Goal: Complete application form

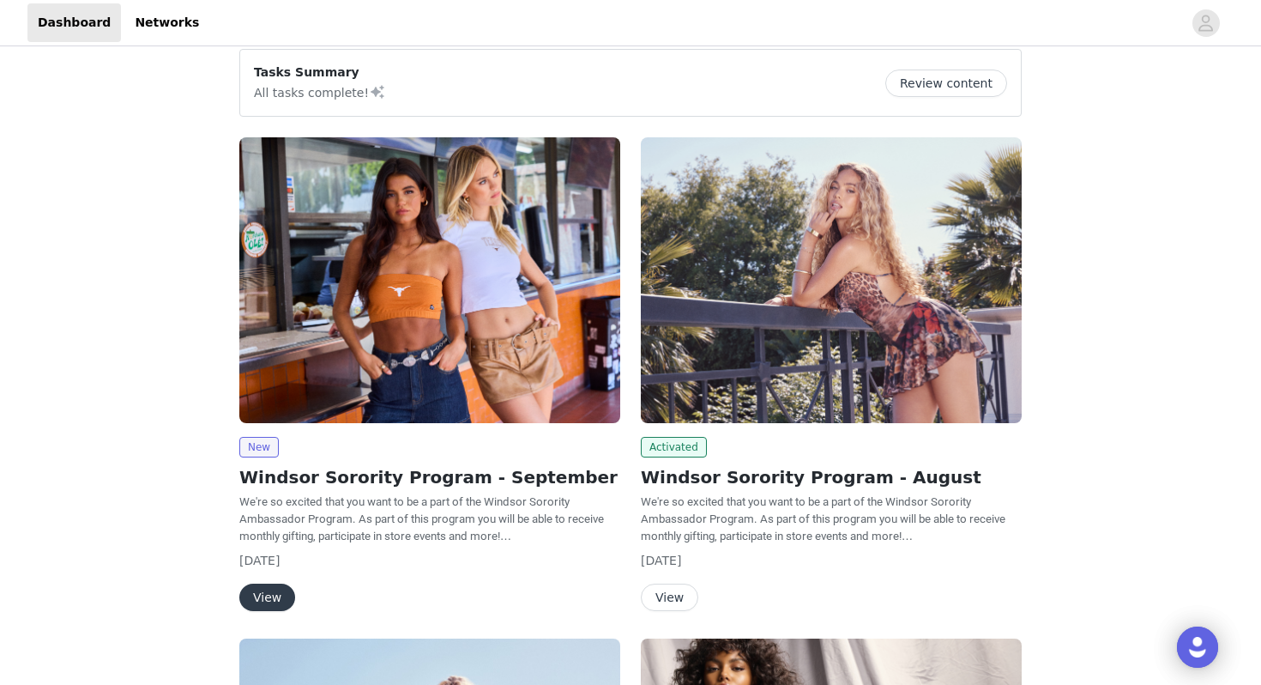
scroll to position [137, 0]
click at [272, 589] on button "View" at bounding box center [267, 596] width 56 height 27
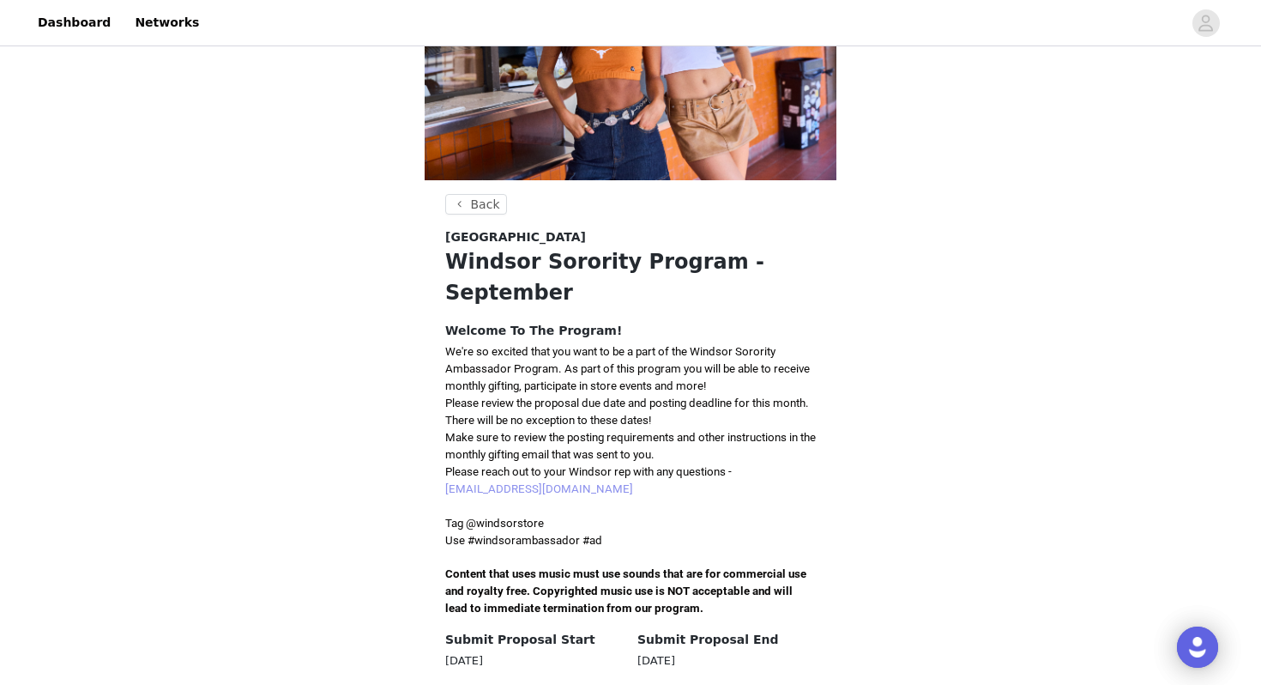
scroll to position [449, 0]
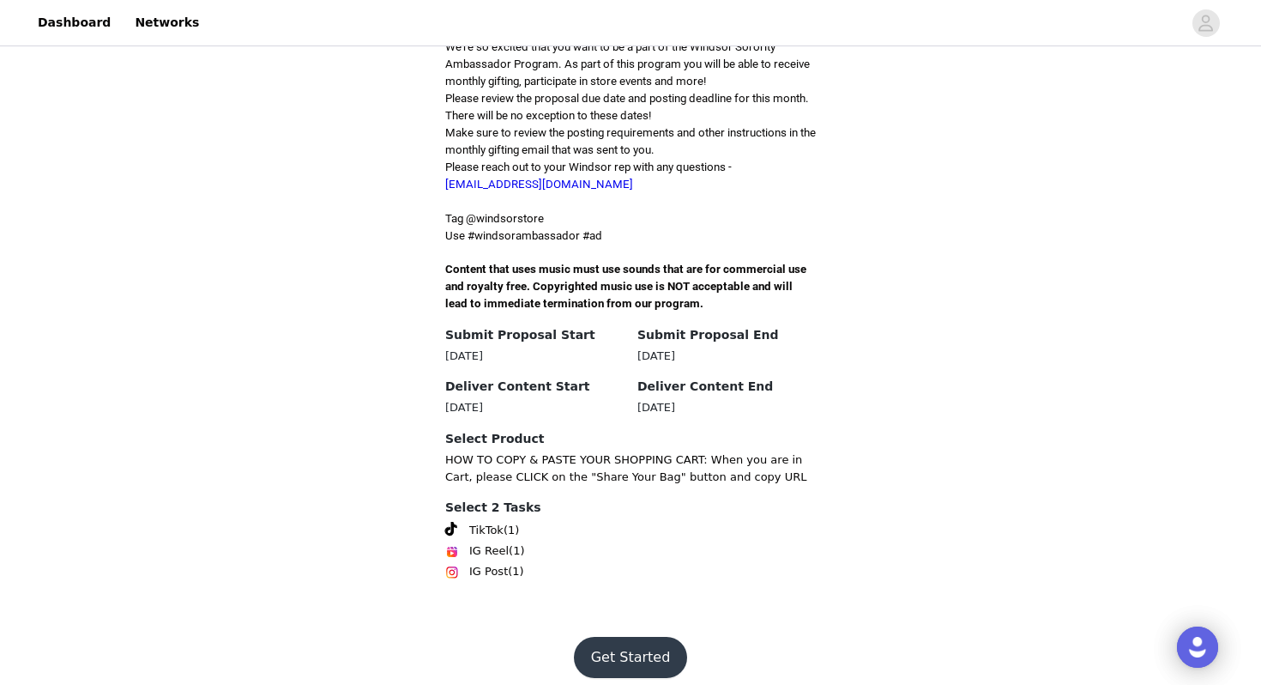
click at [620, 643] on button "Get Started" at bounding box center [631, 657] width 114 height 41
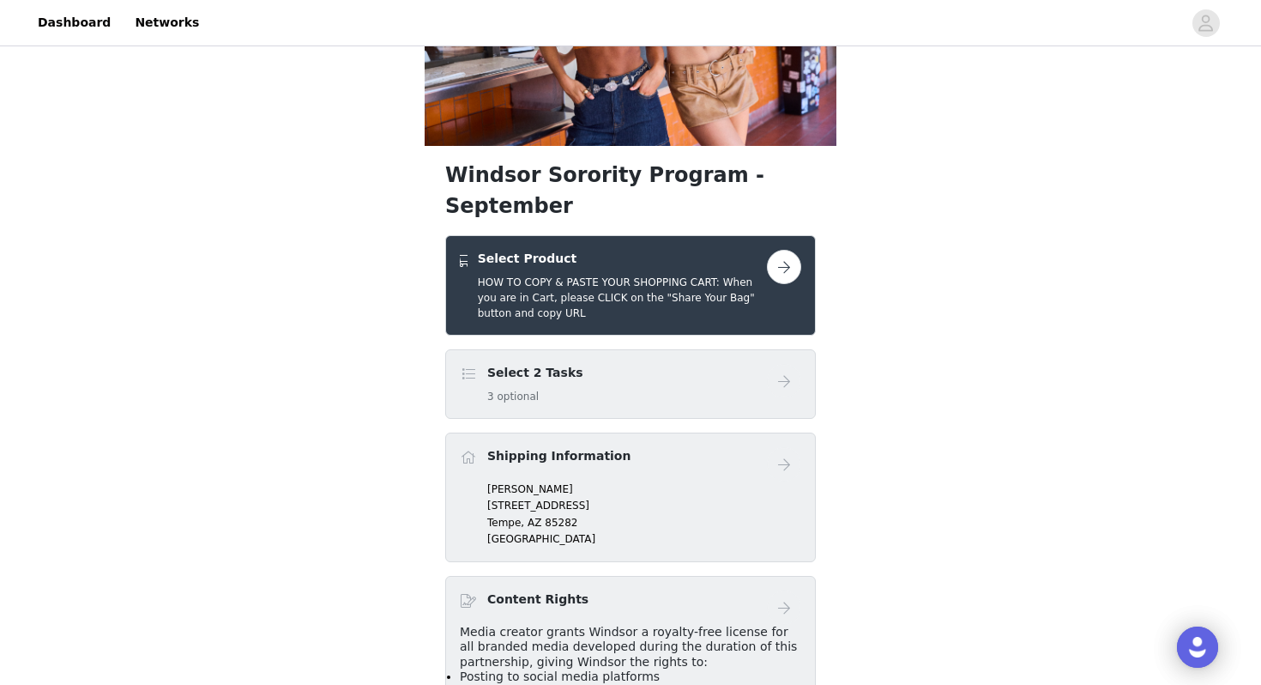
scroll to position [254, 0]
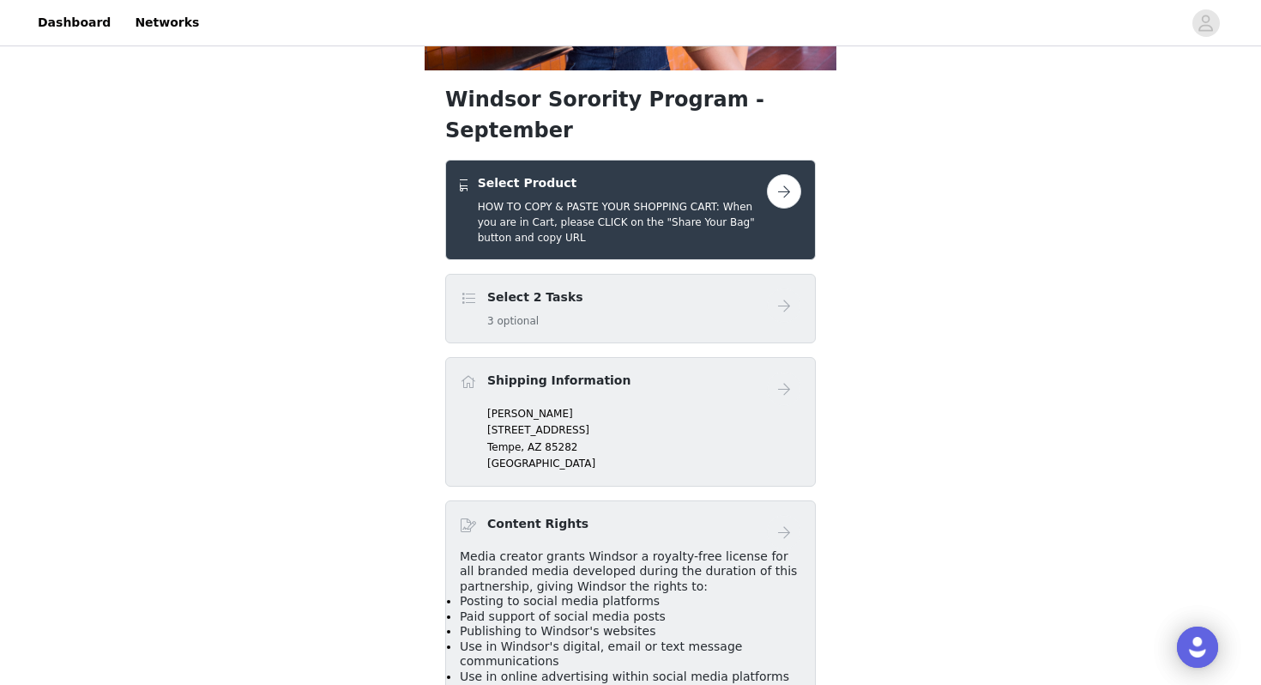
click at [776, 174] on button "button" at bounding box center [784, 191] width 34 height 34
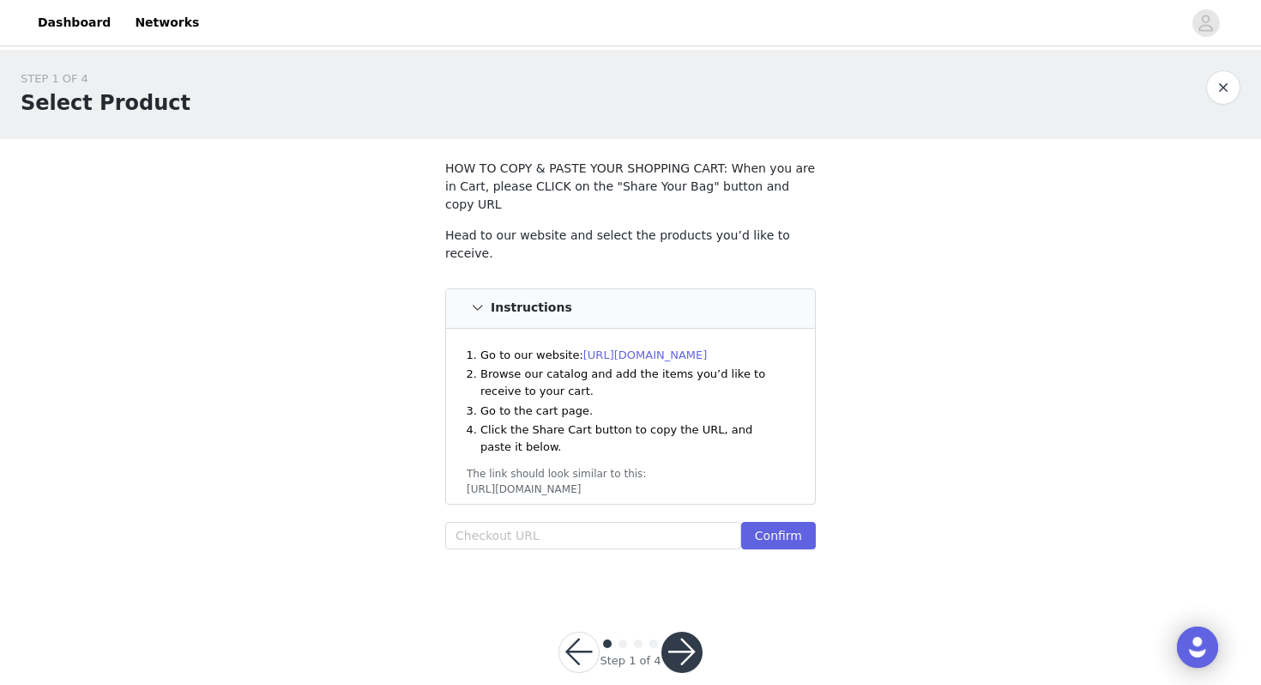
scroll to position [9, 0]
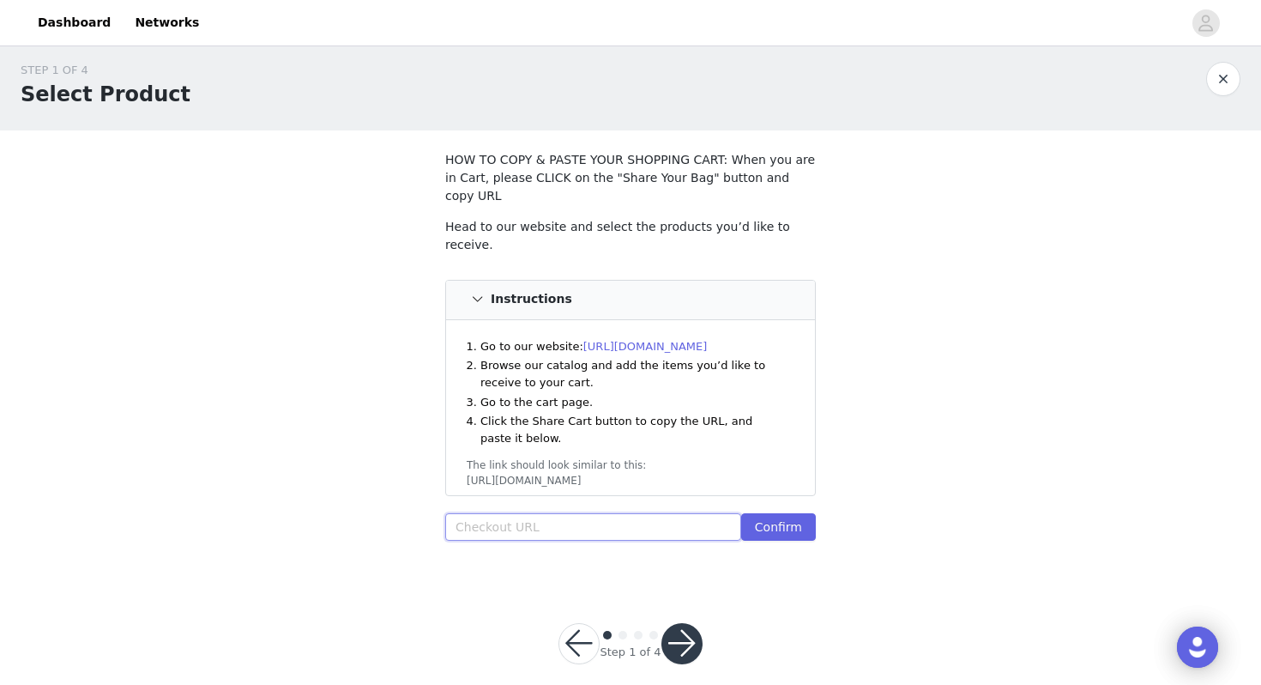
click at [502, 516] on input "text" at bounding box center [593, 526] width 296 height 27
paste input "[URL][DOMAIN_NAME]"
type input "[URL][DOMAIN_NAME]"
click at [776, 513] on button "Confirm" at bounding box center [778, 526] width 75 height 27
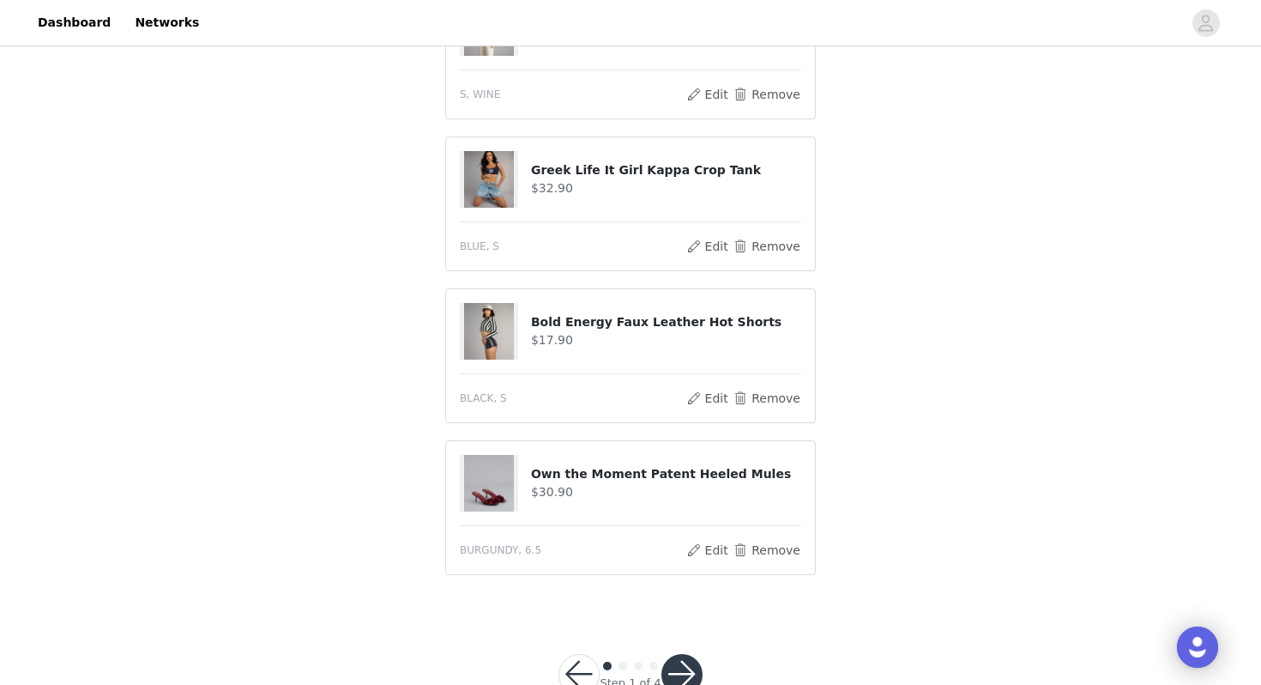
scroll to position [1021, 0]
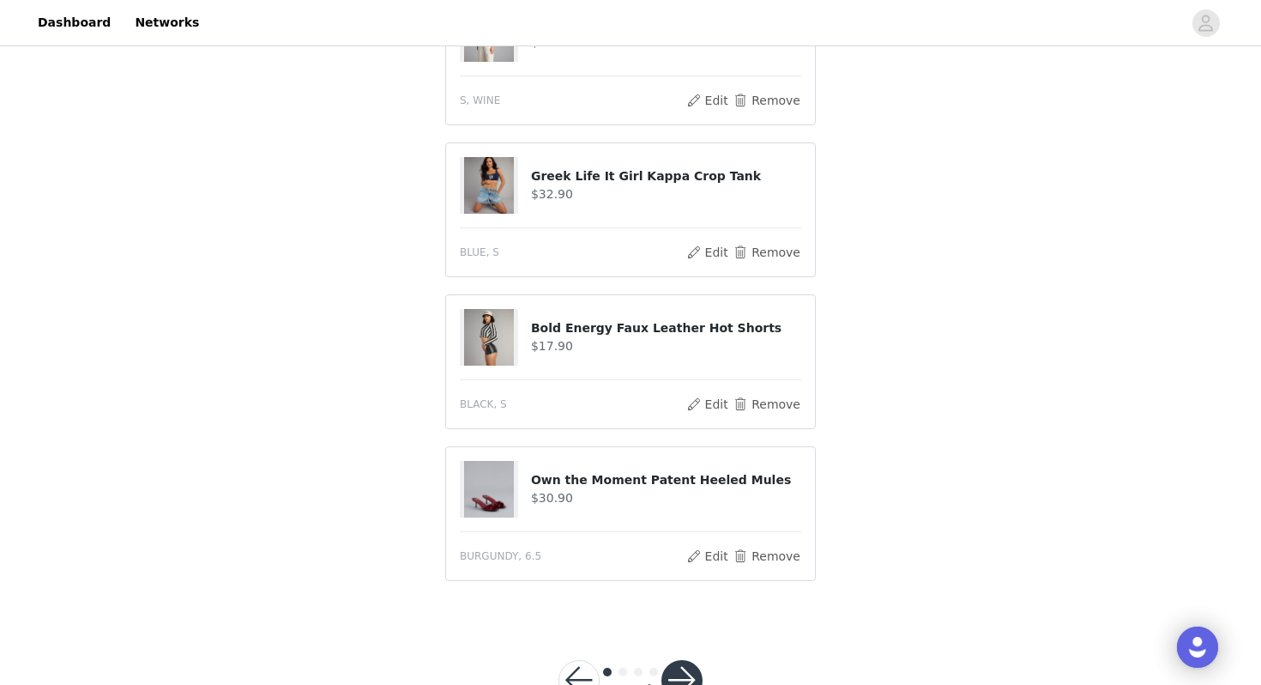
click at [685, 660] on button "button" at bounding box center [681, 680] width 41 height 41
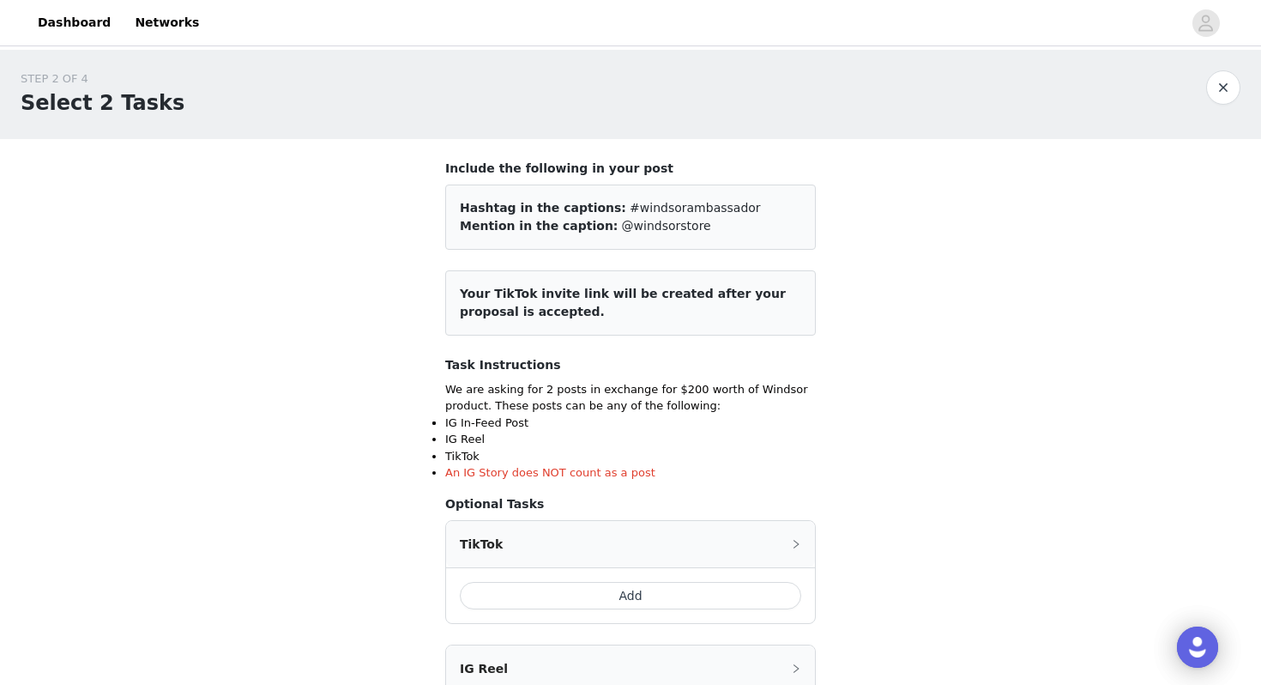
scroll to position [168, 0]
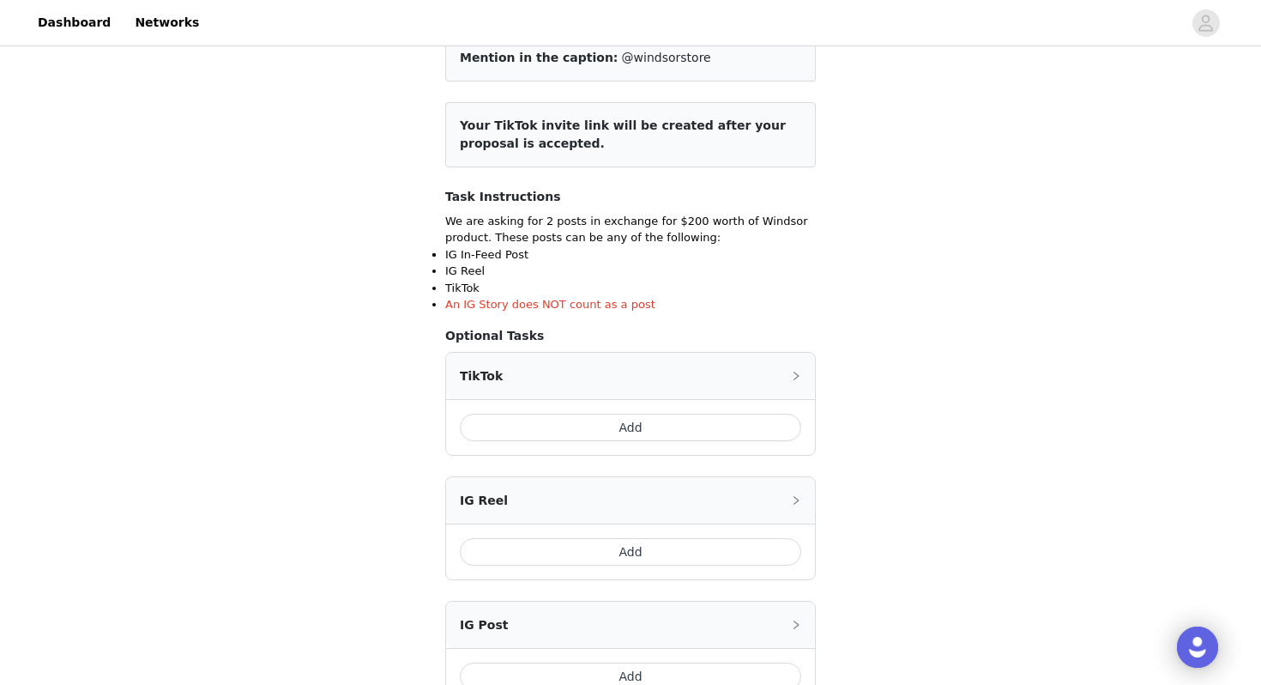
click at [681, 427] on button "Add" at bounding box center [630, 426] width 341 height 27
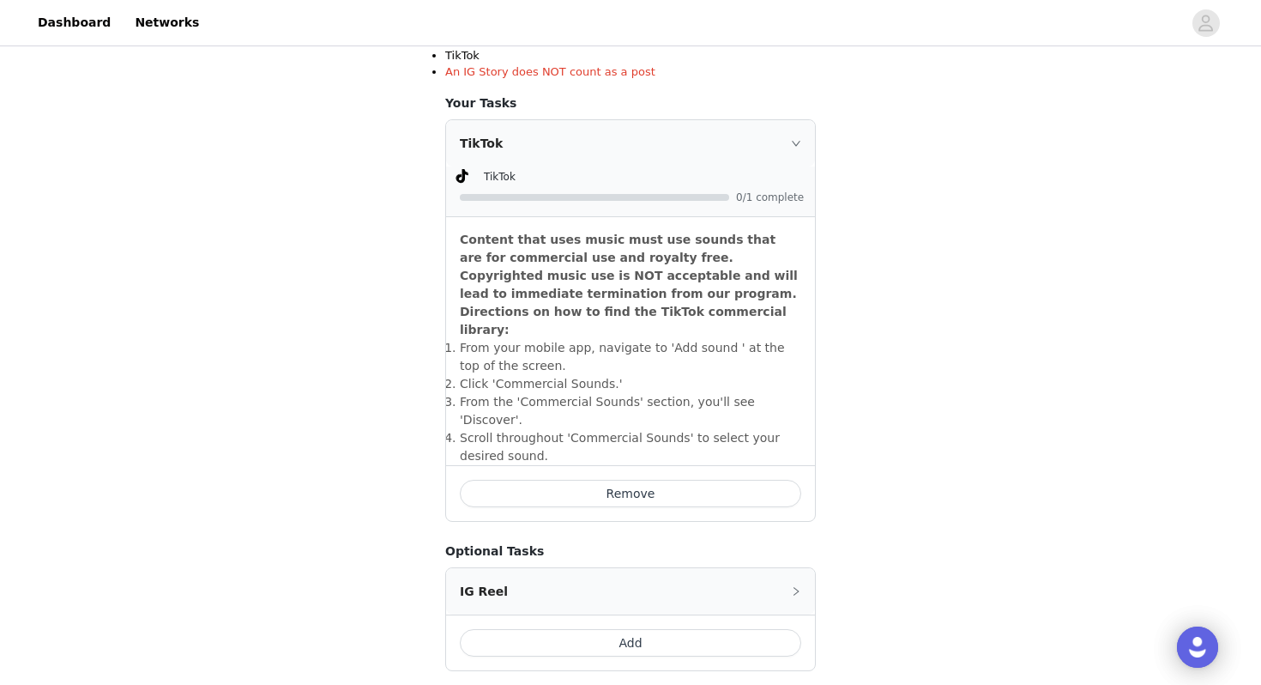
scroll to position [610, 0]
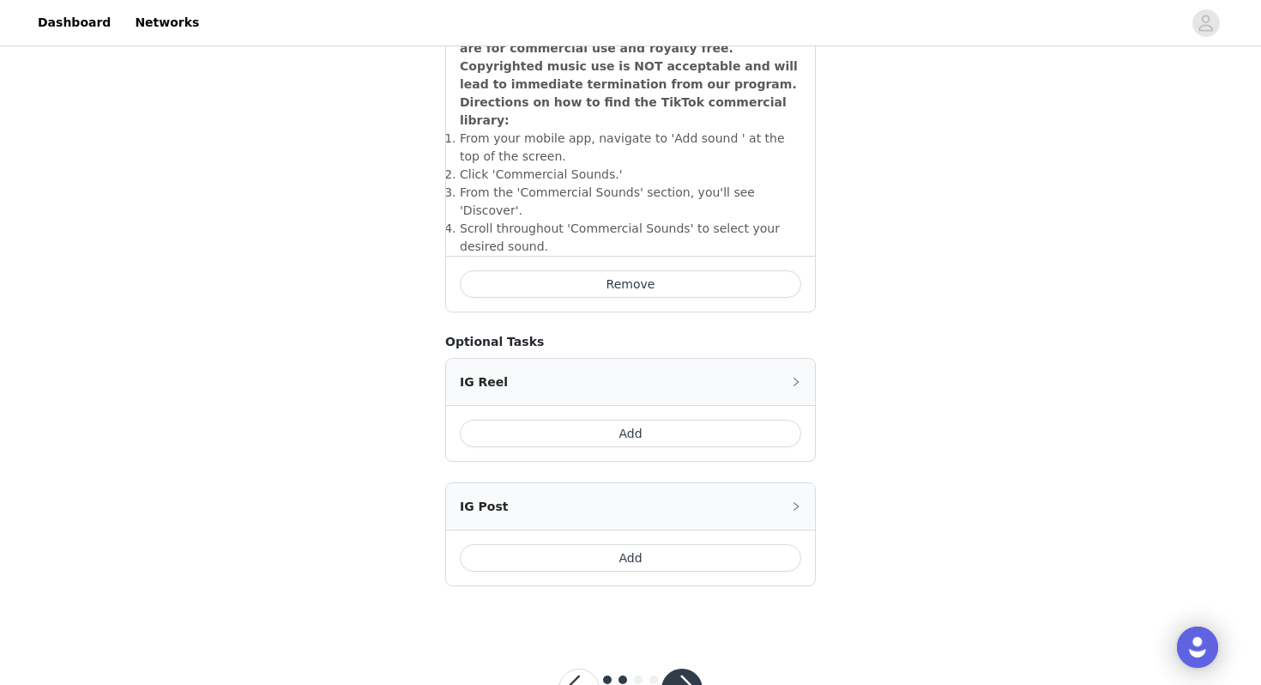
click at [679, 668] on button "button" at bounding box center [681, 688] width 41 height 41
click at [679, 668] on div at bounding box center [681, 688] width 41 height 41
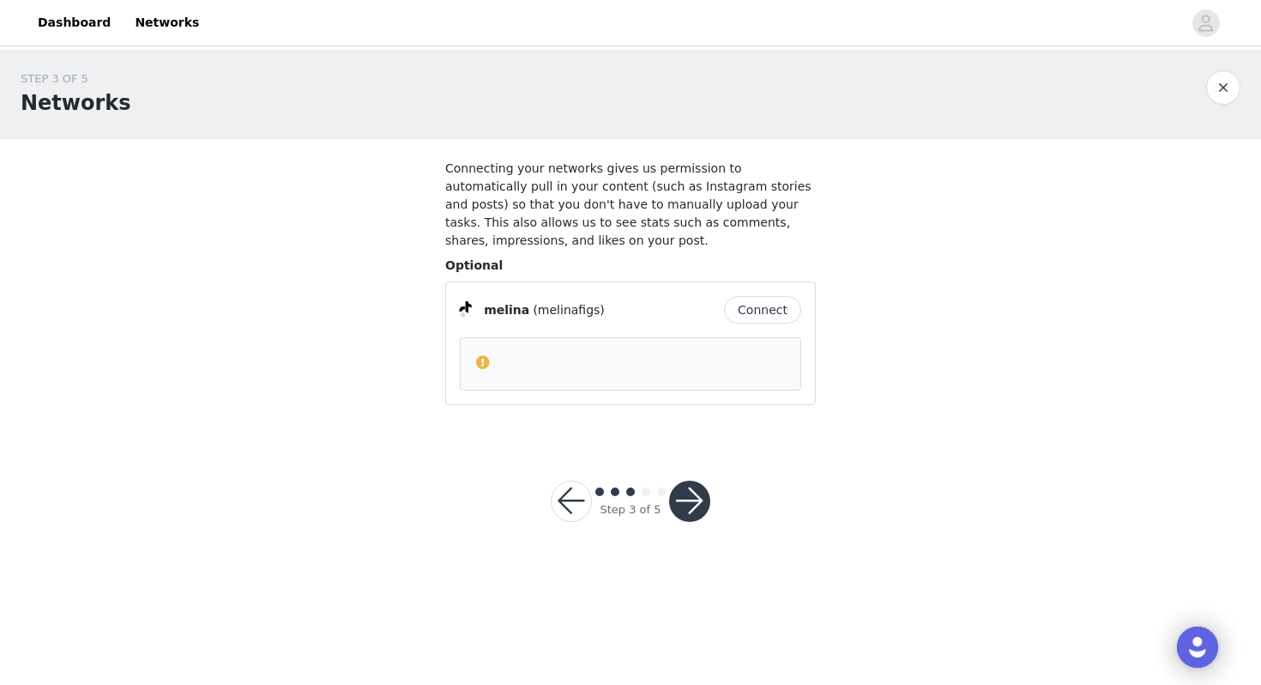
click at [707, 493] on button "button" at bounding box center [689, 500] width 41 height 41
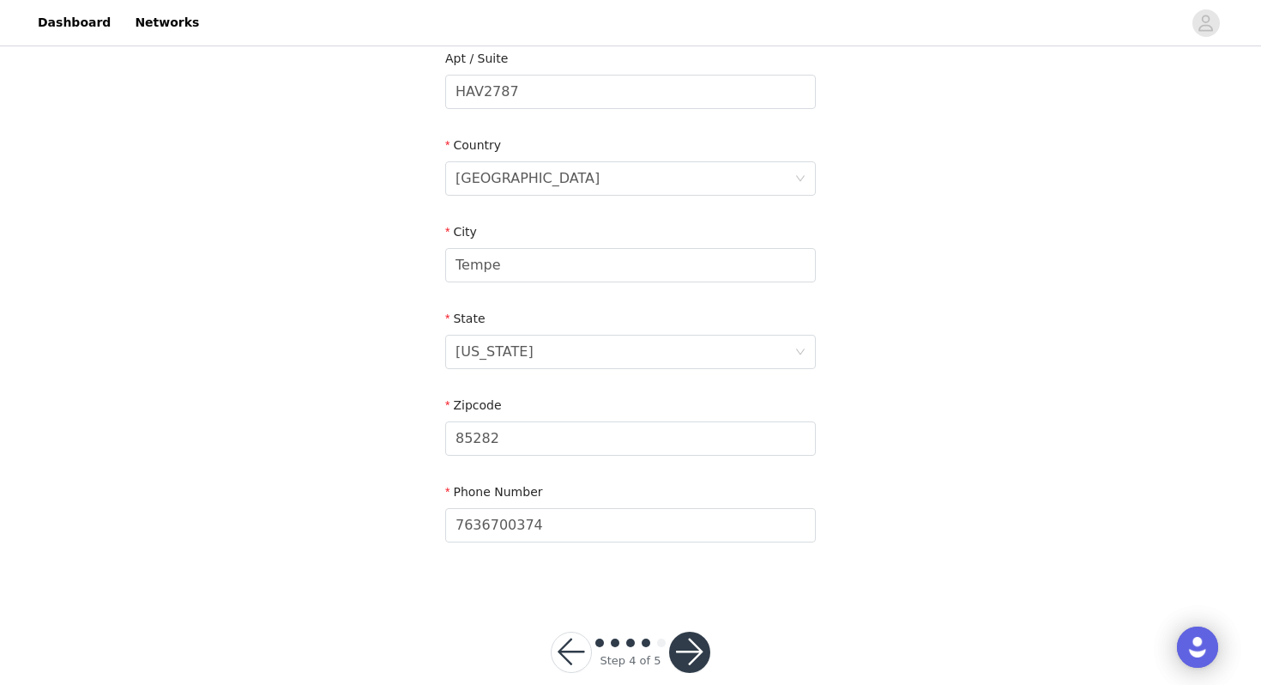
scroll to position [459, 0]
click at [698, 642] on button "button" at bounding box center [689, 649] width 41 height 41
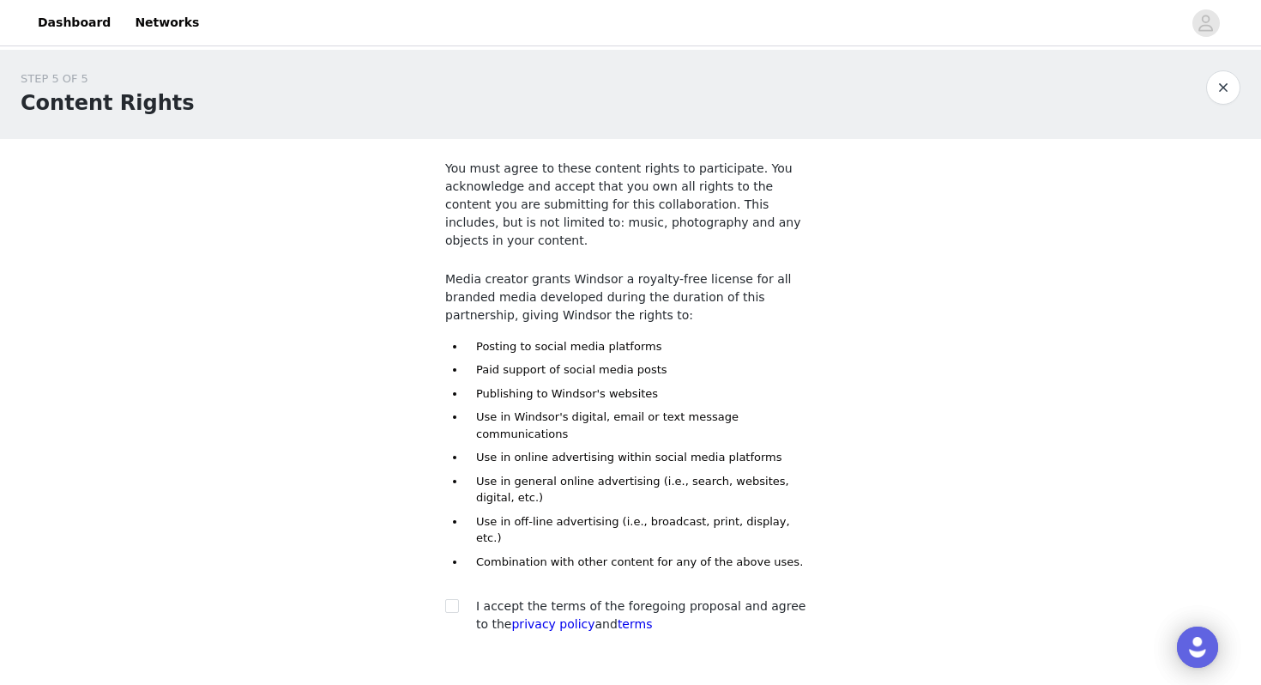
scroll to position [69, 0]
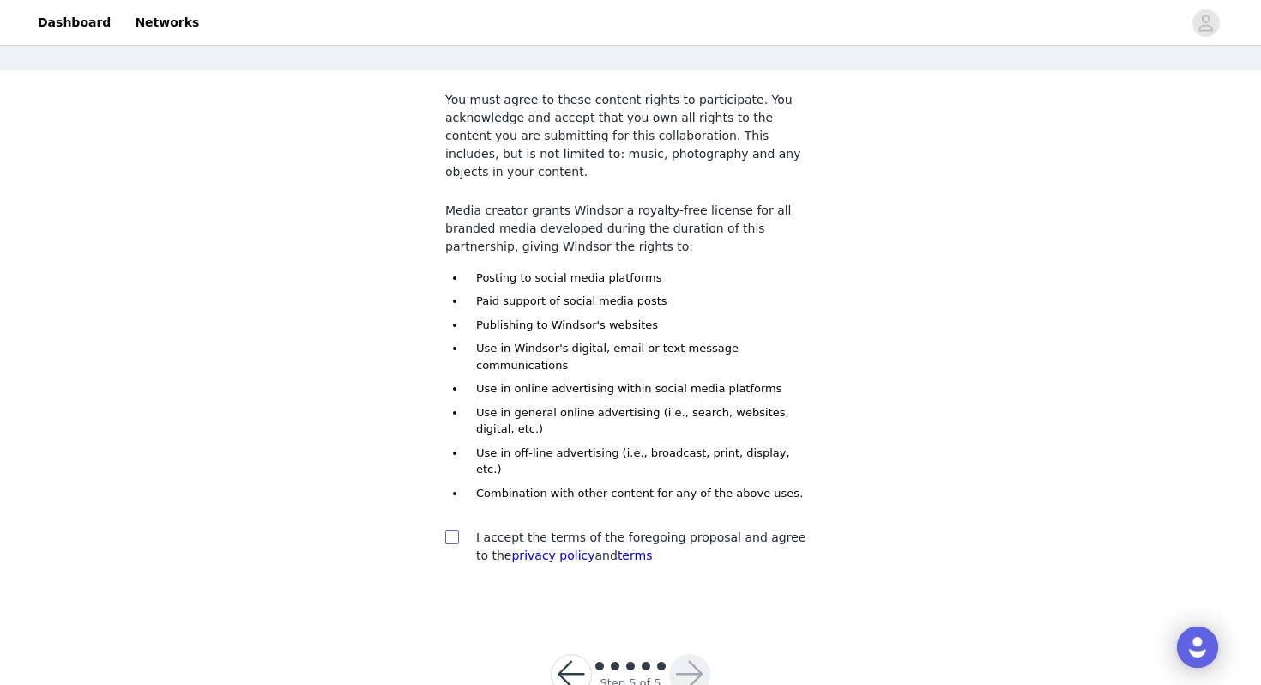
click at [456, 530] on input "checkbox" at bounding box center [451, 536] width 12 height 12
checkbox input "true"
click at [696, 654] on button "button" at bounding box center [689, 674] width 41 height 41
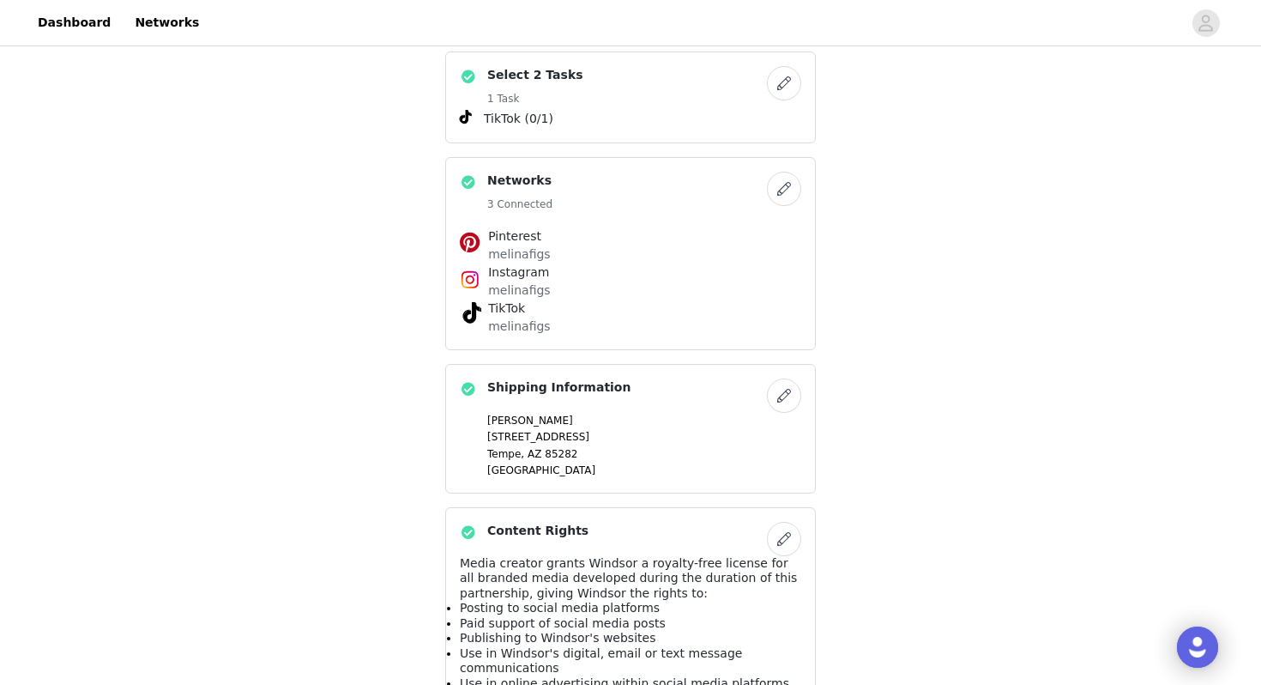
scroll to position [1186, 0]
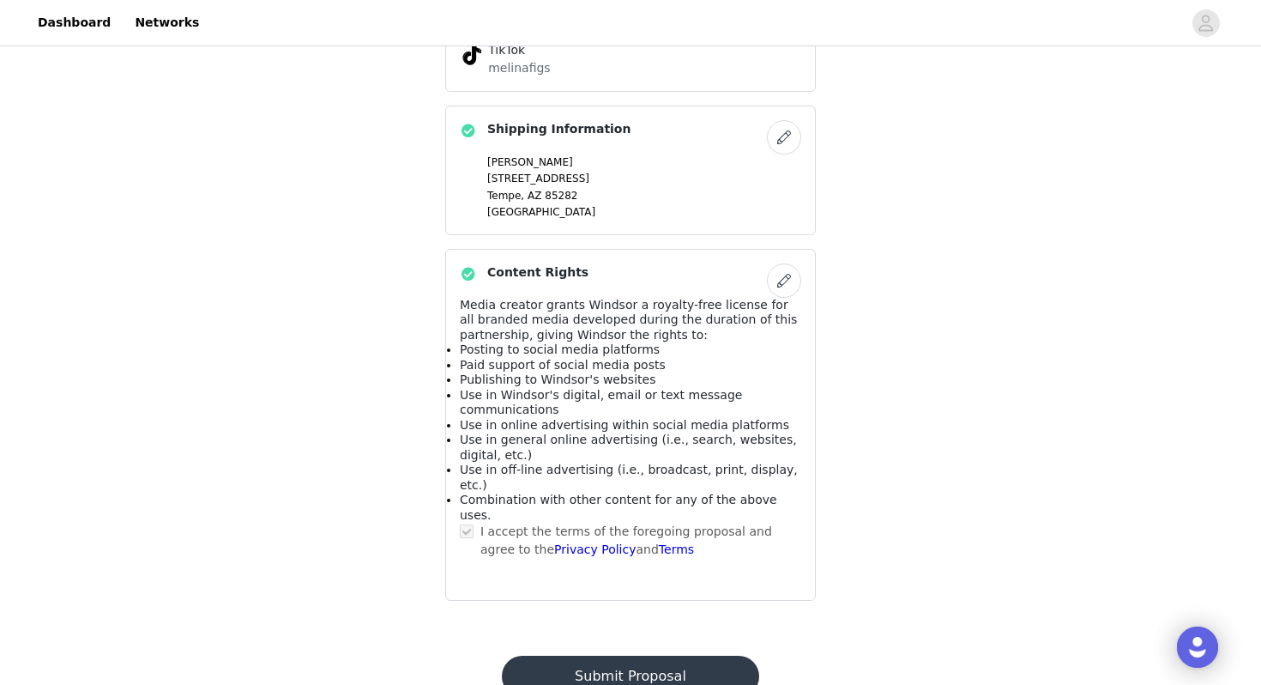
click at [656, 655] on button "Submit Proposal" at bounding box center [630, 675] width 257 height 41
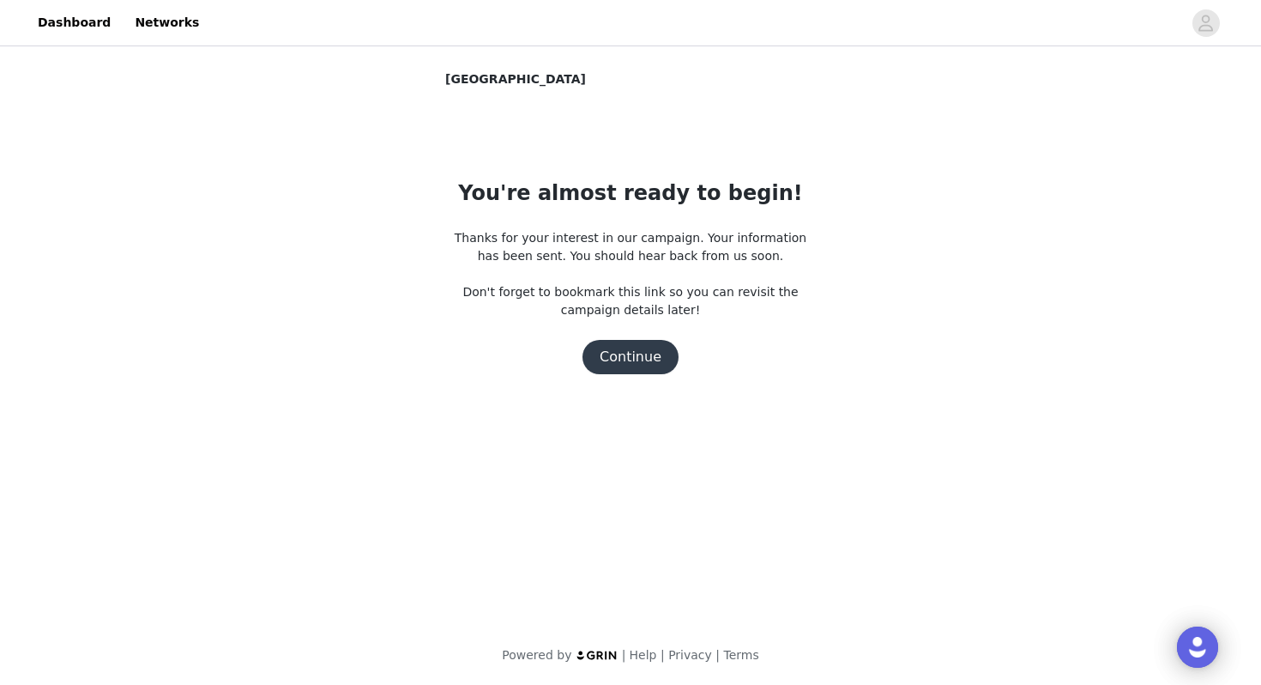
scroll to position [0, 0]
click at [645, 355] on button "Continue" at bounding box center [631, 357] width 96 height 34
